Goal: Information Seeking & Learning: Learn about a topic

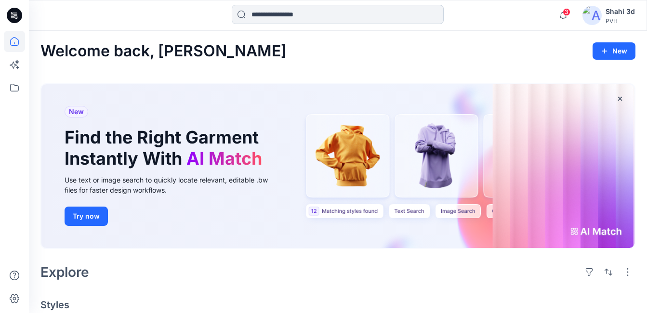
click at [343, 12] on input at bounding box center [338, 14] width 212 height 19
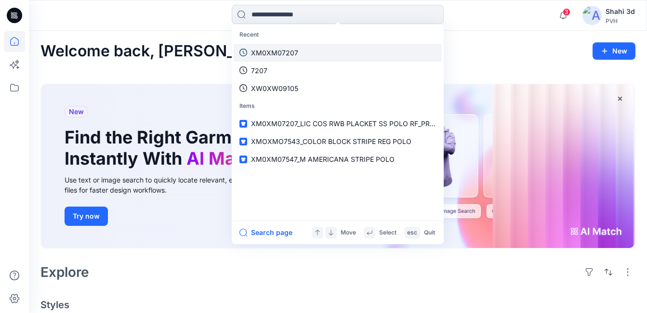
click at [282, 53] on p "XM0XM07207" at bounding box center [274, 53] width 47 height 10
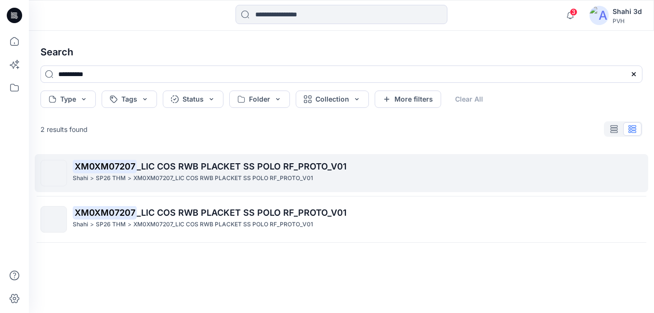
click at [206, 161] on span "_LIC COS RWB PLACKET SS POLO RF_PROTO_V01" at bounding box center [242, 166] width 210 height 10
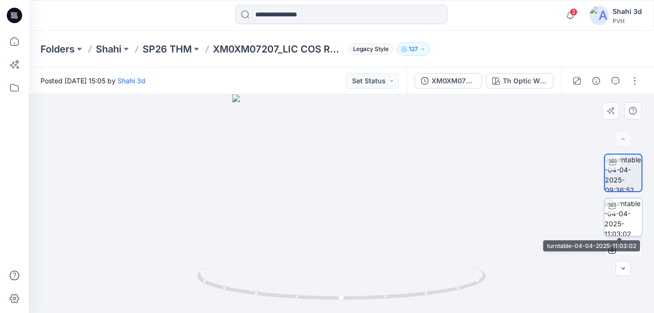
click at [630, 215] on img at bounding box center [624, 218] width 38 height 38
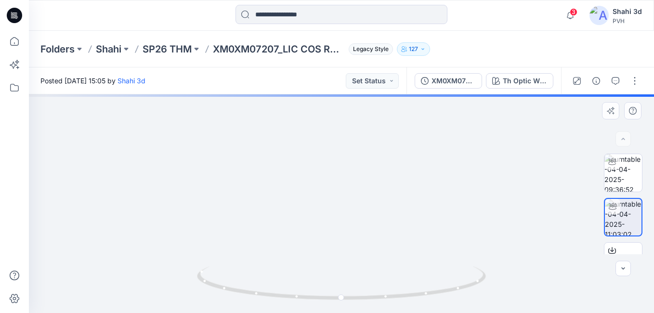
drag, startPoint x: 359, startPoint y: 167, endPoint x: 360, endPoint y: 212, distance: 44.3
click at [359, 223] on img at bounding box center [341, 132] width 505 height 362
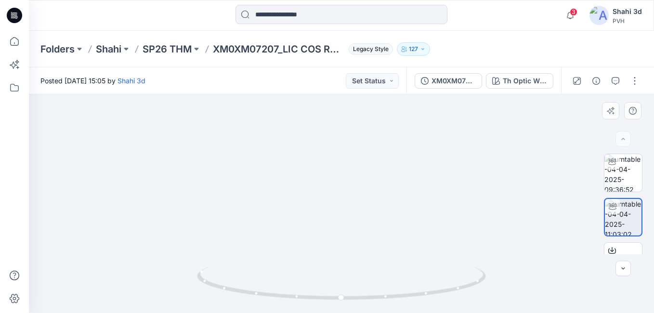
drag, startPoint x: 277, startPoint y: 208, endPoint x: 278, endPoint y: 121, distance: 86.7
click at [277, 118] on img at bounding box center [341, 118] width 505 height 390
drag, startPoint x: 315, startPoint y: 248, endPoint x: 321, endPoint y: 100, distance: 148.0
click at [321, 100] on img at bounding box center [341, 60] width 505 height 505
drag, startPoint x: 340, startPoint y: 297, endPoint x: 137, endPoint y: 278, distance: 203.3
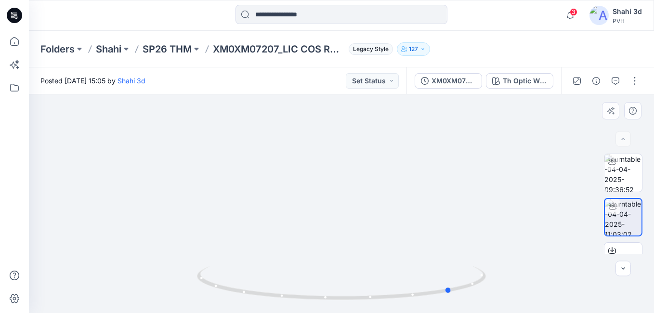
click at [138, 278] on div at bounding box center [341, 203] width 625 height 219
drag, startPoint x: 335, startPoint y: 300, endPoint x: 409, endPoint y: 282, distance: 75.4
click at [409, 282] on icon at bounding box center [342, 284] width 291 height 36
drag, startPoint x: 394, startPoint y: 155, endPoint x: 411, endPoint y: 299, distance: 145.0
click at [411, 299] on div at bounding box center [341, 203] width 625 height 219
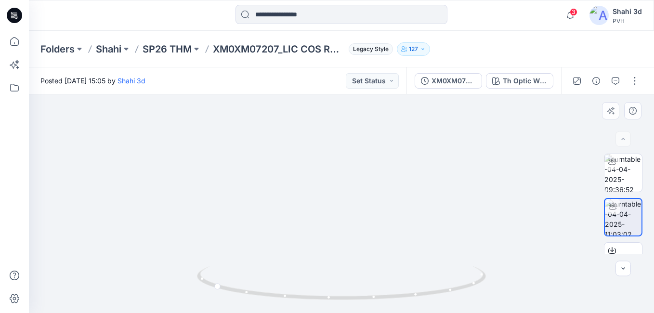
drag, startPoint x: 375, startPoint y: 193, endPoint x: 371, endPoint y: 251, distance: 58.4
click at [371, 251] on img at bounding box center [341, 163] width 505 height 302
drag, startPoint x: 354, startPoint y: 297, endPoint x: 188, endPoint y: 280, distance: 167.1
click at [188, 280] on div at bounding box center [341, 203] width 625 height 219
drag, startPoint x: 403, startPoint y: 187, endPoint x: 410, endPoint y: 96, distance: 91.3
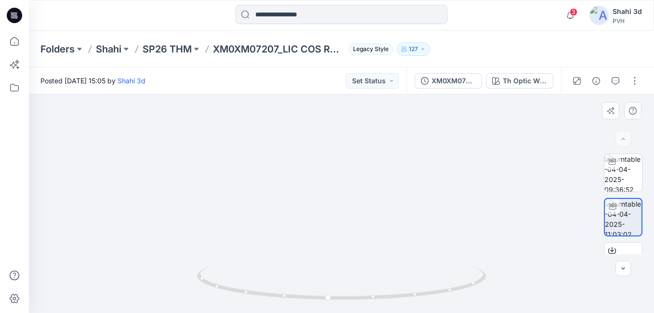
click at [411, 60] on div "Folders Shahi SP26 THM XM0XM07207_LIC COS RWB PLACKET SS POLO RF_PROTO_V01 Lega…" at bounding box center [341, 172] width 625 height 282
drag, startPoint x: 402, startPoint y: 171, endPoint x: 402, endPoint y: 74, distance: 97.3
click at [402, 74] on div "Posted [DATE] 15:05 by Shahi 3d Set Status XM0XM07207_LIC COS RWB PLACKET SS PO…" at bounding box center [341, 190] width 625 height 246
drag, startPoint x: 403, startPoint y: 206, endPoint x: 402, endPoint y: 192, distance: 14.5
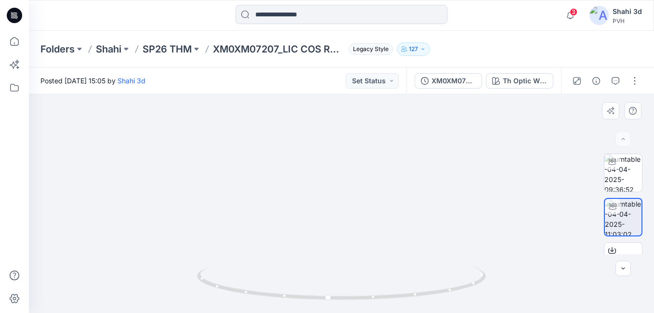
drag, startPoint x: 402, startPoint y: 228, endPoint x: 396, endPoint y: 130, distance: 98.5
drag, startPoint x: 391, startPoint y: 224, endPoint x: 391, endPoint y: 123, distance: 100.2
click at [329, 292] on icon at bounding box center [342, 284] width 291 height 36
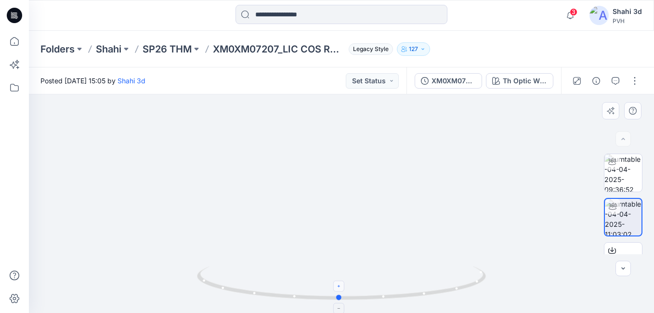
drag, startPoint x: 329, startPoint y: 299, endPoint x: 340, endPoint y: 288, distance: 16.0
click at [340, 288] on icon at bounding box center [342, 284] width 291 height 36
